Goal: Obtain resource: Download file/media

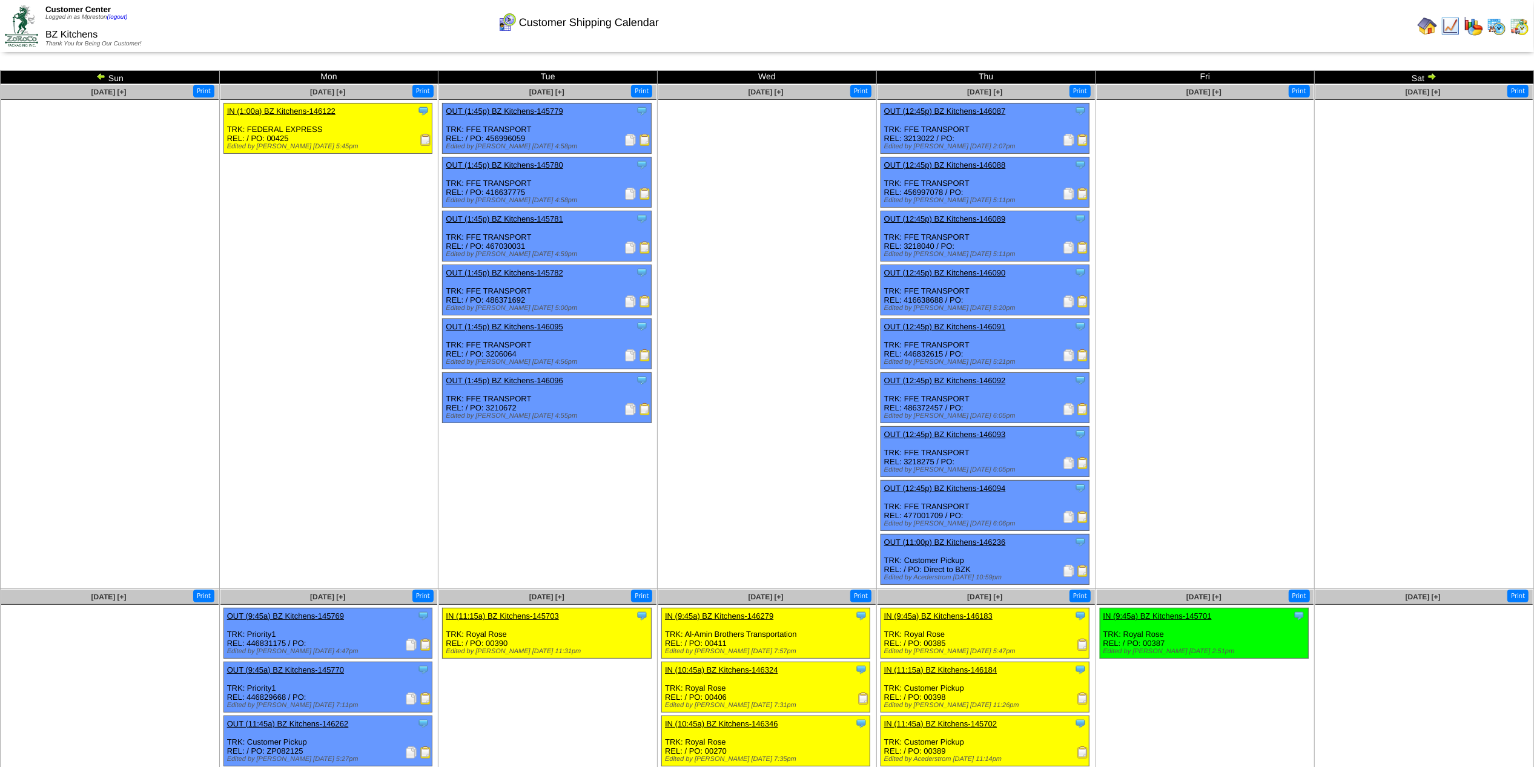
click at [1456, 28] on img at bounding box center [1450, 25] width 19 height 19
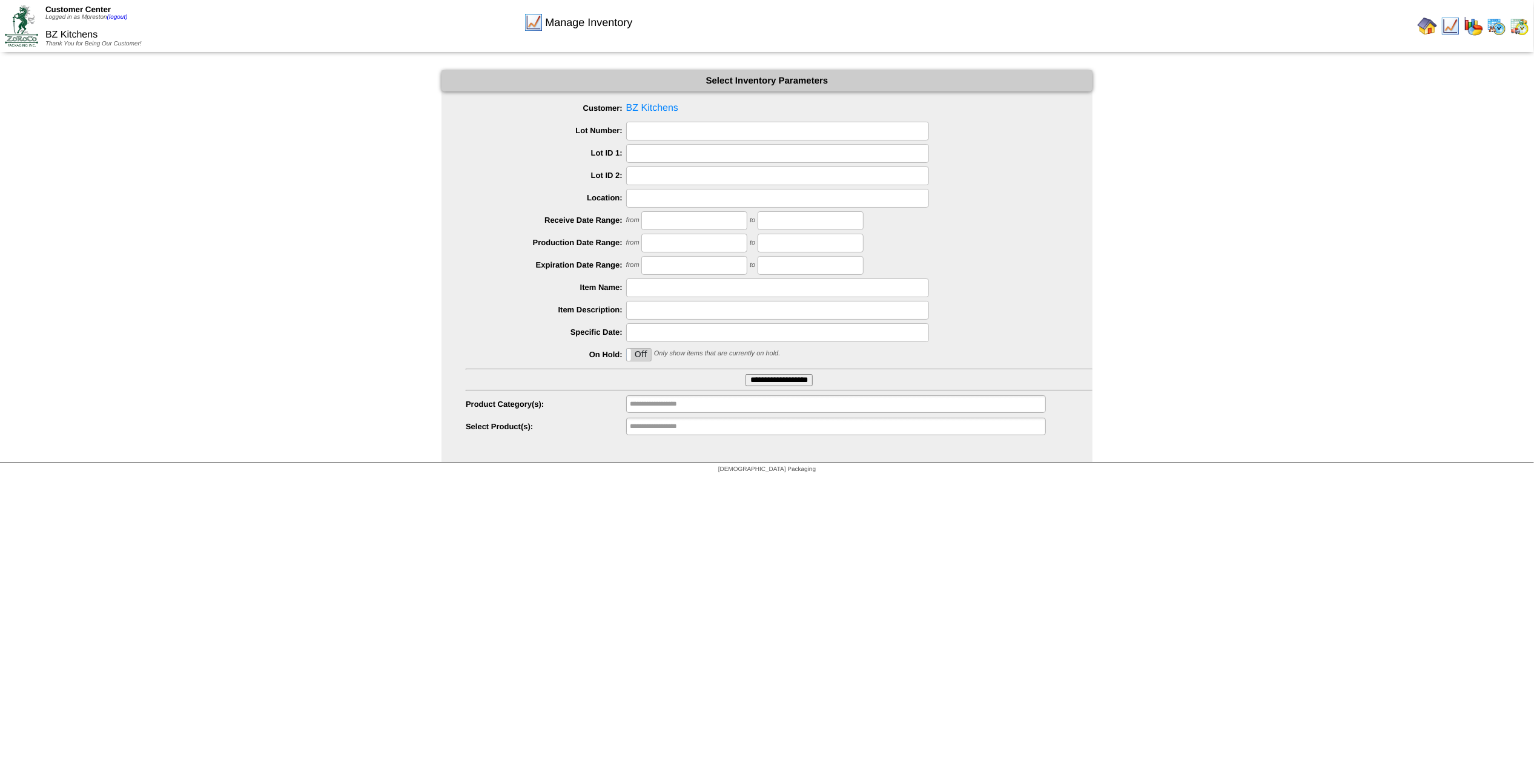
click at [771, 377] on input "**********" at bounding box center [778, 380] width 67 height 12
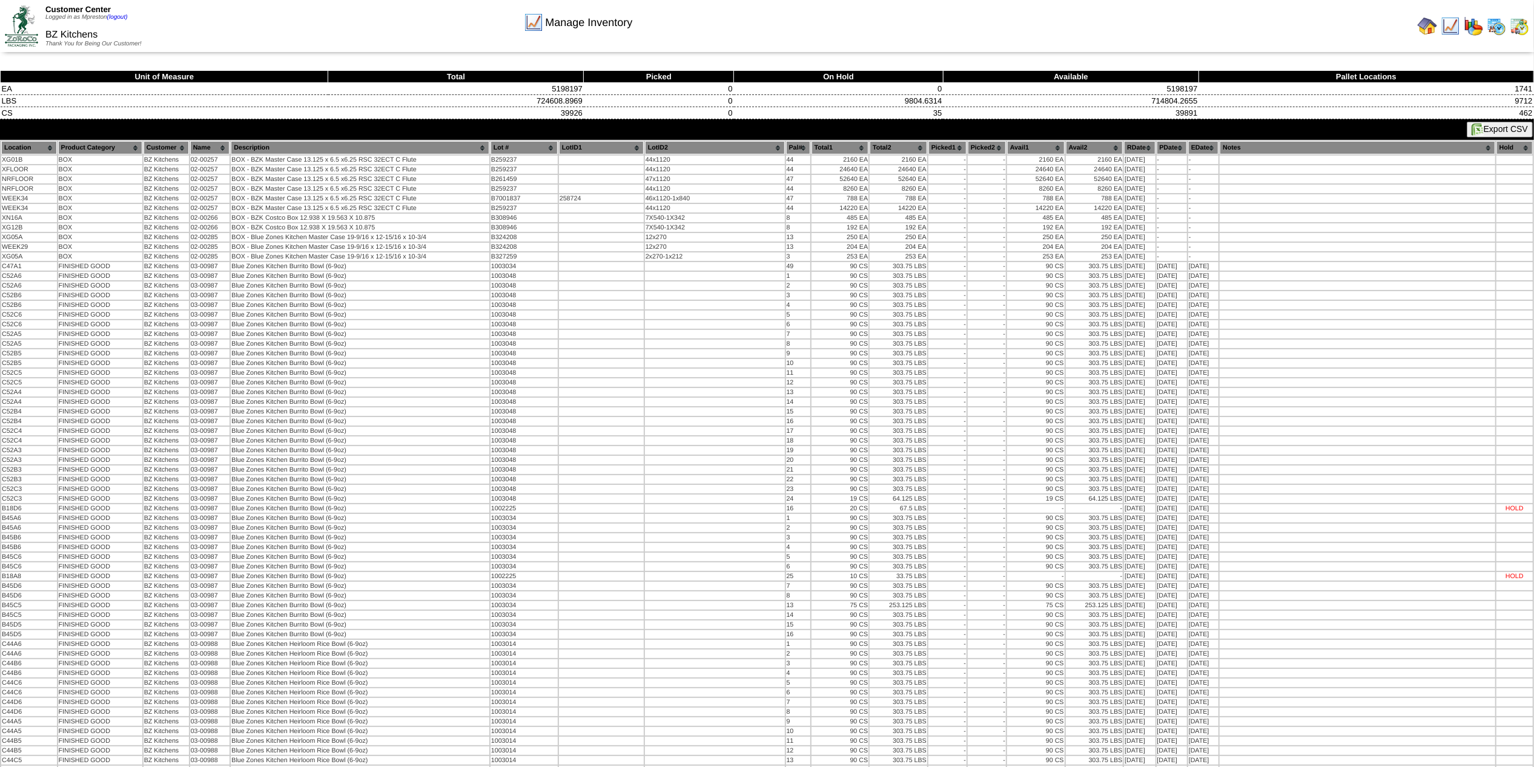
click at [1486, 127] on button "Export CSV" at bounding box center [1500, 130] width 66 height 16
